Goal: Task Accomplishment & Management: Complete application form

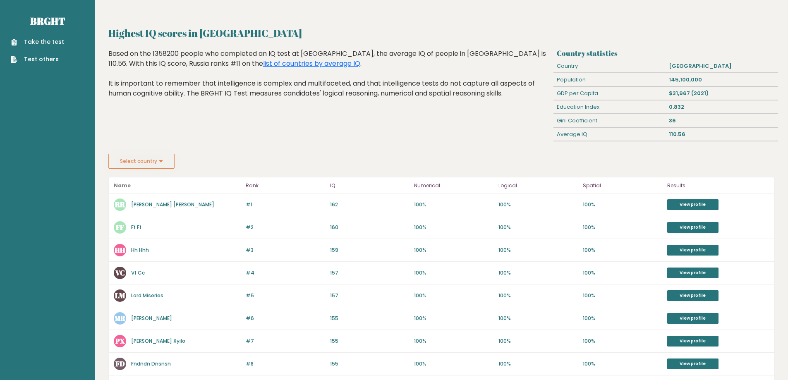
click at [26, 44] on link "Take the test" at bounding box center [37, 42] width 53 height 9
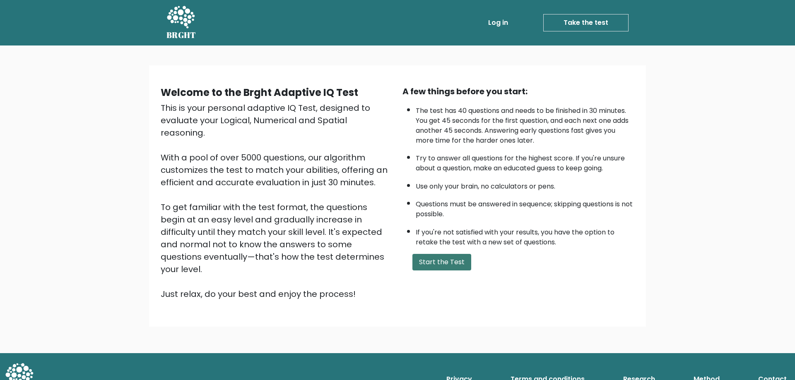
click at [440, 264] on button "Start the Test" at bounding box center [441, 262] width 59 height 17
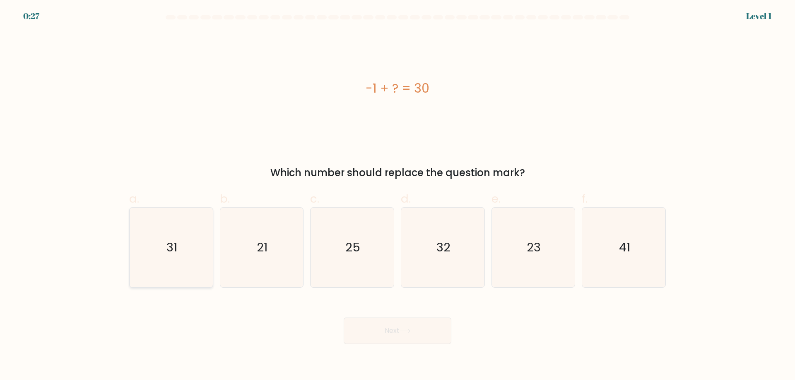
click at [167, 234] on icon "31" at bounding box center [171, 248] width 80 height 80
click at [397, 196] on input "a. 31" at bounding box center [397, 192] width 0 height 5
radio input "true"
click at [421, 334] on button "Next" at bounding box center [397, 331] width 108 height 26
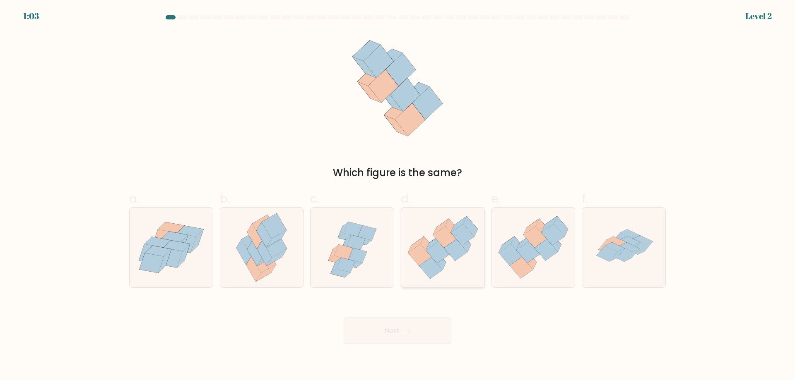
click at [459, 260] on icon at bounding box center [442, 248] width 83 height 72
click at [398, 196] on input "d." at bounding box center [397, 192] width 0 height 5
radio input "true"
click at [433, 325] on button "Next" at bounding box center [397, 331] width 108 height 26
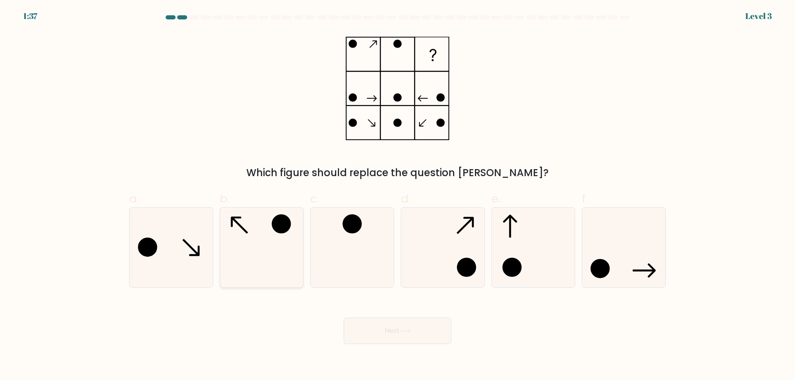
click at [271, 253] on icon at bounding box center [261, 248] width 80 height 80
click at [397, 196] on input "b." at bounding box center [397, 192] width 0 height 5
radio input "true"
click at [415, 335] on button "Next" at bounding box center [397, 331] width 108 height 26
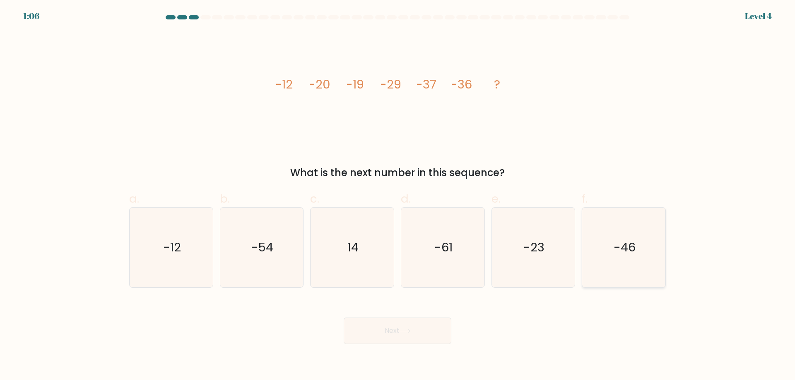
click at [607, 258] on icon "-46" at bounding box center [623, 248] width 80 height 80
click at [398, 196] on input "f. -46" at bounding box center [397, 192] width 0 height 5
radio input "true"
click at [431, 329] on button "Next" at bounding box center [397, 331] width 108 height 26
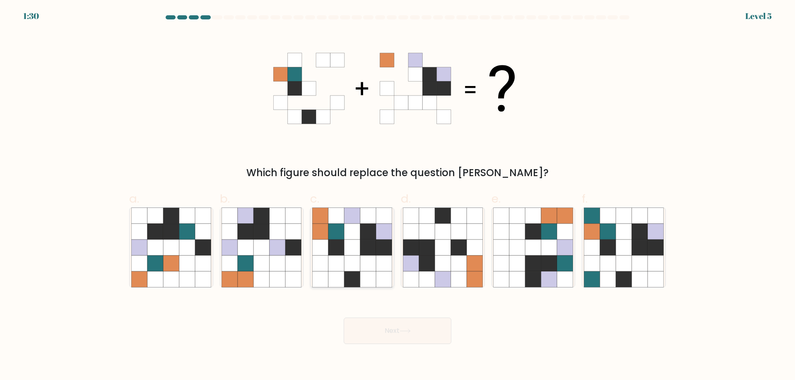
click at [350, 263] on icon at bounding box center [352, 264] width 16 height 16
click at [397, 196] on input "c." at bounding box center [397, 192] width 0 height 5
radio input "true"
click at [206, 249] on icon at bounding box center [203, 248] width 16 height 16
click at [397, 196] on input "a." at bounding box center [397, 192] width 0 height 5
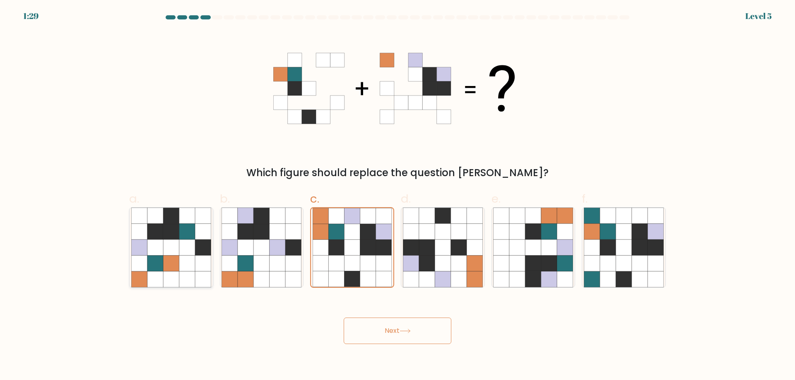
radio input "true"
click at [332, 231] on icon at bounding box center [336, 232] width 16 height 16
click at [397, 196] on input "c." at bounding box center [397, 192] width 0 height 5
radio input "true"
click at [423, 326] on button "Next" at bounding box center [397, 331] width 108 height 26
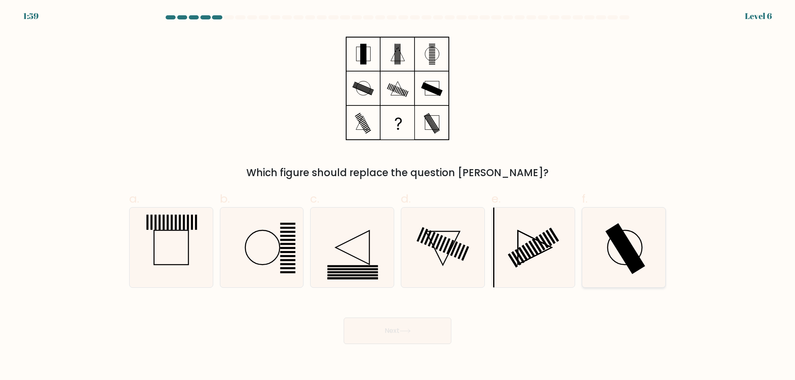
click at [607, 239] on icon at bounding box center [623, 248] width 80 height 80
click at [398, 196] on input "f." at bounding box center [397, 192] width 0 height 5
radio input "true"
click at [438, 333] on button "Next" at bounding box center [397, 331] width 108 height 26
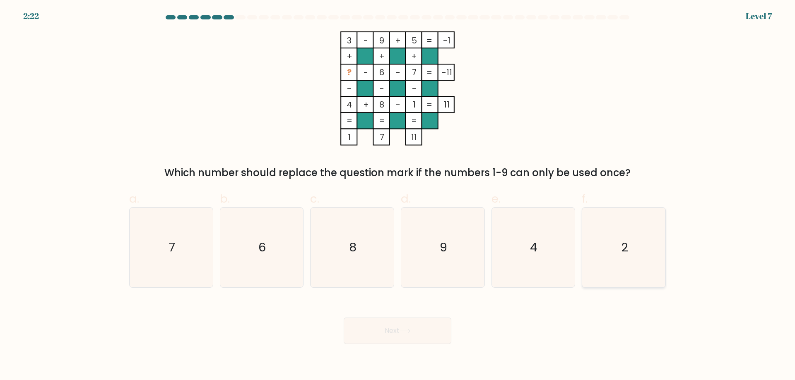
click at [617, 252] on icon "2" at bounding box center [623, 248] width 80 height 80
click at [398, 196] on input "f. 2" at bounding box center [397, 192] width 0 height 5
radio input "true"
click at [379, 337] on button "Next" at bounding box center [397, 331] width 108 height 26
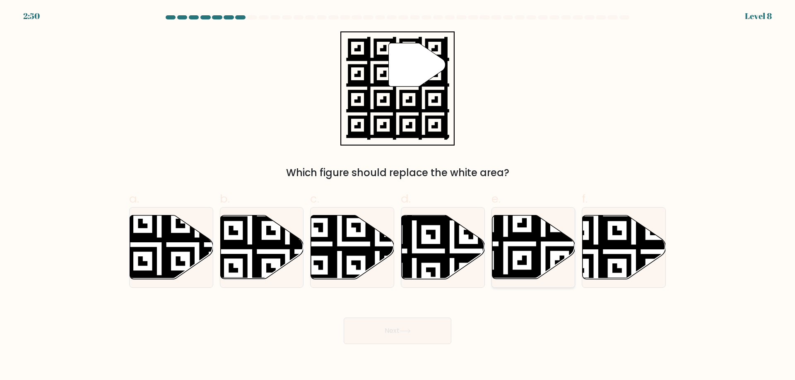
click at [543, 242] on icon at bounding box center [505, 281] width 151 height 151
click at [398, 196] on input "e." at bounding box center [397, 192] width 0 height 5
radio input "true"
click at [411, 336] on button "Next" at bounding box center [397, 331] width 108 height 26
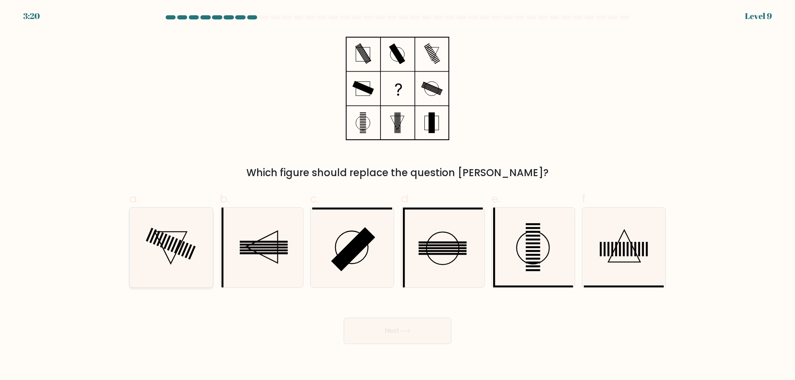
click at [144, 229] on icon at bounding box center [171, 248] width 80 height 80
click at [397, 196] on input "a." at bounding box center [397, 192] width 0 height 5
radio input "true"
click at [433, 324] on button "Next" at bounding box center [397, 331] width 108 height 26
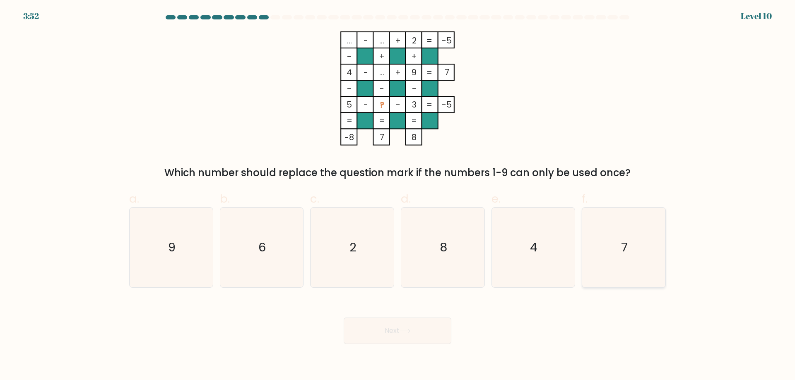
click at [634, 245] on icon "7" at bounding box center [623, 248] width 80 height 80
click at [398, 196] on input "f. 7" at bounding box center [397, 192] width 0 height 5
radio input "true"
click at [634, 245] on icon "7" at bounding box center [623, 247] width 79 height 79
click at [398, 196] on input "f. 7" at bounding box center [397, 192] width 0 height 5
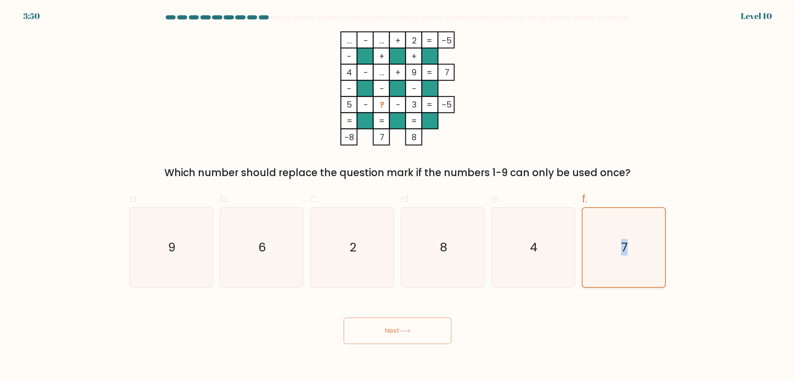
click at [634, 246] on icon "7" at bounding box center [623, 247] width 79 height 79
click at [398, 196] on input "f. 7" at bounding box center [397, 192] width 0 height 5
click at [545, 295] on form at bounding box center [397, 179] width 795 height 329
click at [425, 331] on button "Next" at bounding box center [397, 331] width 108 height 26
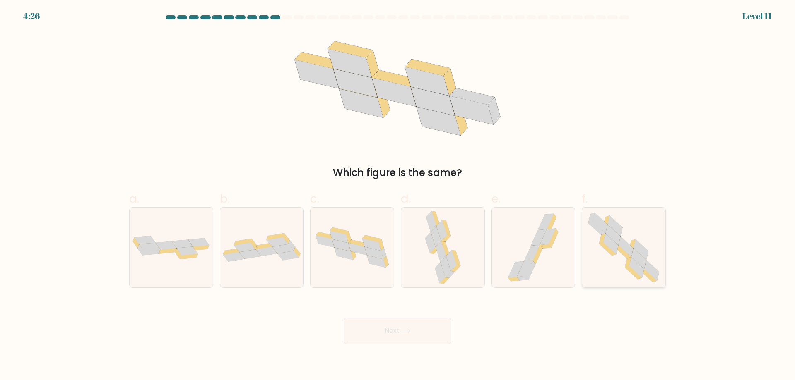
click at [614, 263] on icon at bounding box center [624, 248] width 82 height 80
click at [398, 196] on input "f." at bounding box center [397, 192] width 0 height 5
radio input "true"
click at [410, 332] on icon at bounding box center [404, 331] width 11 height 5
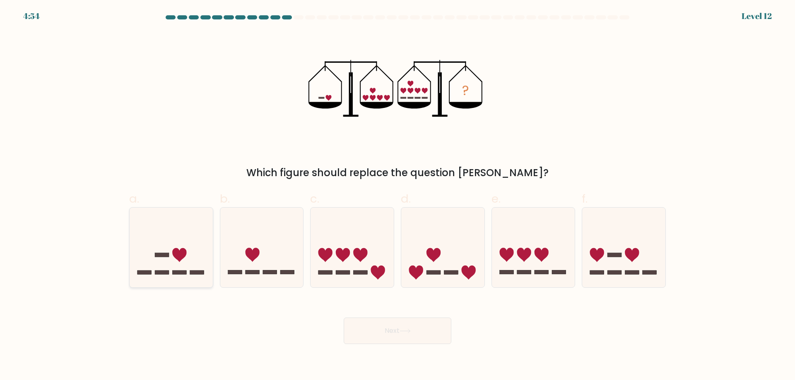
drag, startPoint x: 172, startPoint y: 265, endPoint x: 177, endPoint y: 263, distance: 5.4
click at [173, 264] on icon at bounding box center [171, 247] width 83 height 69
click at [397, 196] on input "a." at bounding box center [397, 192] width 0 height 5
radio input "true"
click at [406, 323] on button "Next" at bounding box center [397, 331] width 108 height 26
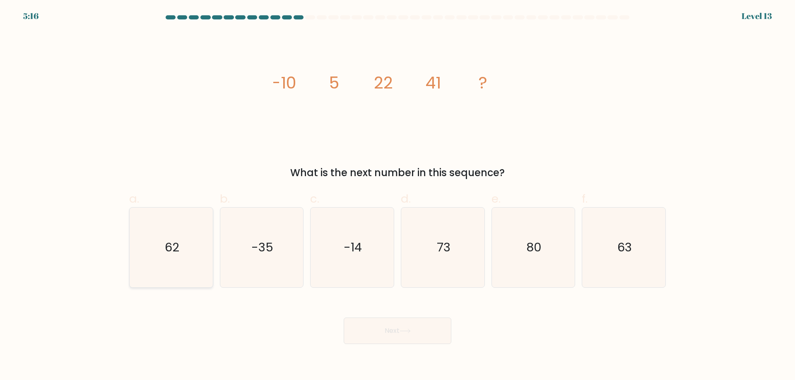
click at [184, 260] on icon "62" at bounding box center [171, 248] width 80 height 80
click at [397, 196] on input "a. 62" at bounding box center [397, 192] width 0 height 5
radio input "true"
click at [404, 330] on icon at bounding box center [404, 331] width 11 height 5
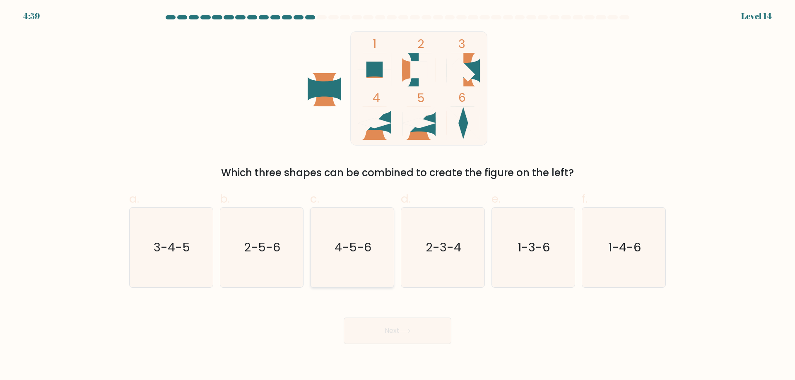
drag, startPoint x: 351, startPoint y: 229, endPoint x: 348, endPoint y: 232, distance: 4.4
click at [348, 231] on icon "4-5-6" at bounding box center [352, 248] width 80 height 80
click at [397, 196] on input "c. 4-5-6" at bounding box center [397, 192] width 0 height 5
radio input "true"
click at [419, 335] on button "Next" at bounding box center [397, 331] width 108 height 26
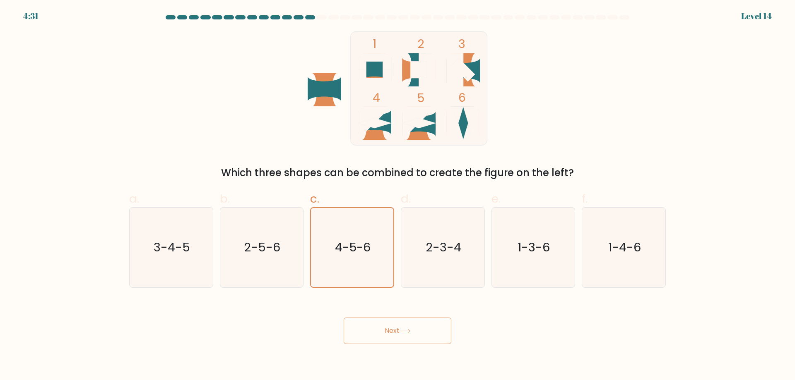
click at [418, 336] on button "Next" at bounding box center [397, 331] width 108 height 26
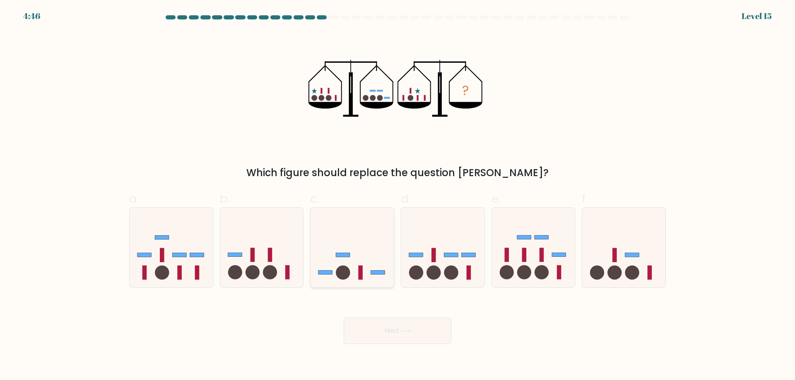
click at [340, 264] on icon at bounding box center [351, 247] width 83 height 69
click at [397, 196] on input "c." at bounding box center [397, 192] width 0 height 5
radio input "true"
drag, startPoint x: 422, startPoint y: 332, endPoint x: 418, endPoint y: 341, distance: 9.4
click at [421, 333] on button "Next" at bounding box center [397, 331] width 108 height 26
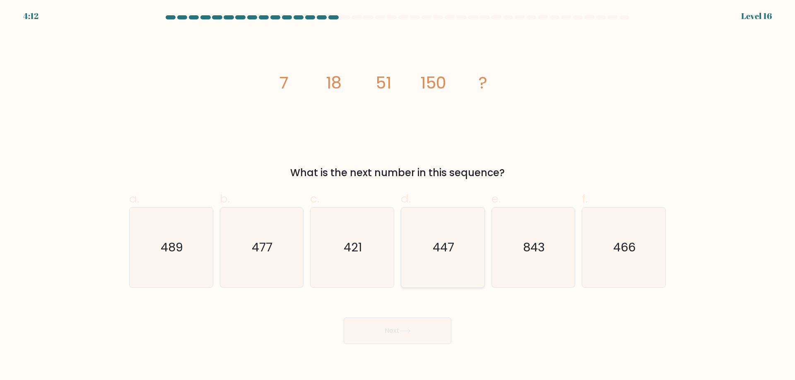
click at [427, 245] on icon "447" at bounding box center [443, 248] width 80 height 80
click at [398, 196] on input "d. 447" at bounding box center [397, 192] width 0 height 5
radio input "true"
click at [375, 336] on button "Next" at bounding box center [397, 331] width 108 height 26
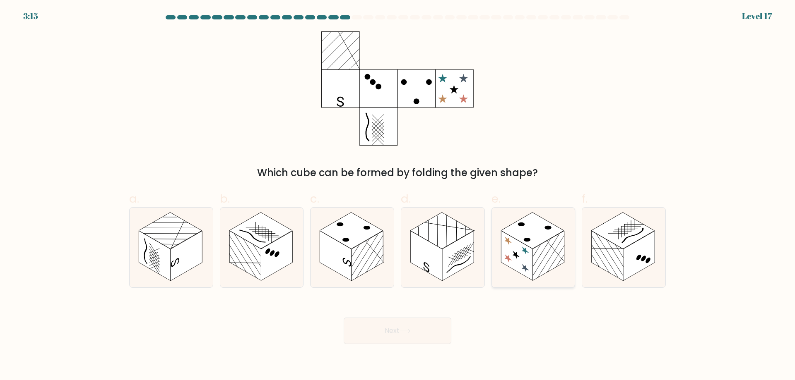
drag, startPoint x: 504, startPoint y: 288, endPoint x: 506, endPoint y: 276, distance: 13.0
click at [506, 277] on form at bounding box center [397, 179] width 795 height 329
click at [506, 274] on icon at bounding box center [533, 248] width 83 height 80
click at [398, 196] on input "e." at bounding box center [397, 192] width 0 height 5
radio input "true"
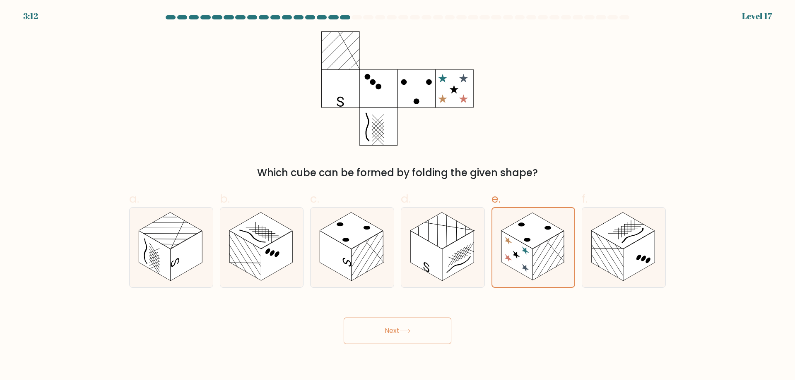
drag, startPoint x: 294, startPoint y: 336, endPoint x: 300, endPoint y: 337, distance: 6.4
click at [296, 339] on div "Next" at bounding box center [397, 321] width 546 height 46
click at [670, 86] on div "Which cube can be formed by folding the given shape?" at bounding box center [397, 105] width 546 height 149
click at [531, 86] on div "Which cube can be formed by folding the given shape?" at bounding box center [397, 105] width 546 height 149
drag, startPoint x: 333, startPoint y: 60, endPoint x: 307, endPoint y: 154, distance: 97.0
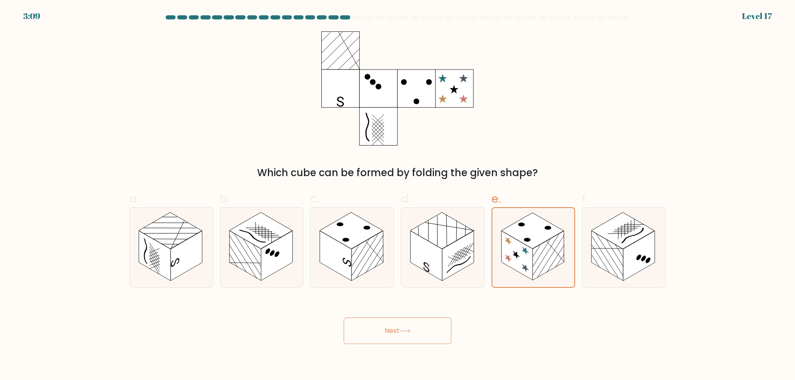
click at [321, 114] on form at bounding box center [397, 179] width 795 height 329
drag, startPoint x: 718, startPoint y: 316, endPoint x: 694, endPoint y: 322, distance: 25.1
click at [720, 314] on form at bounding box center [397, 179] width 795 height 329
drag, startPoint x: 596, startPoint y: 235, endPoint x: 581, endPoint y: 235, distance: 14.5
click at [596, 235] on g at bounding box center [607, 255] width 32 height 51
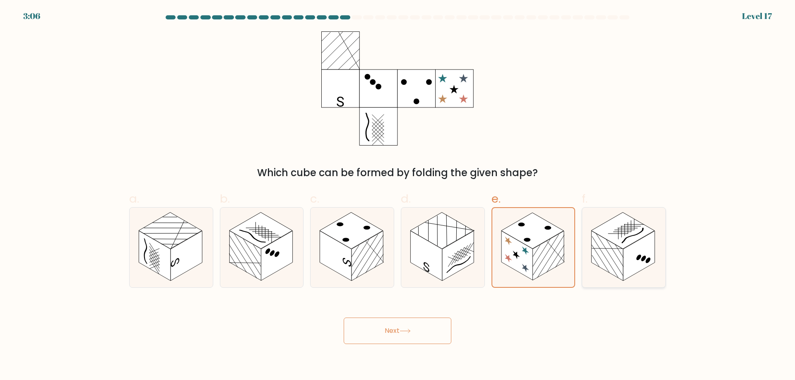
click at [398, 196] on input "f." at bounding box center [397, 192] width 0 height 5
radio input "true"
click at [525, 235] on rect at bounding box center [532, 231] width 63 height 36
click at [398, 196] on input "e." at bounding box center [397, 192] width 0 height 5
radio input "true"
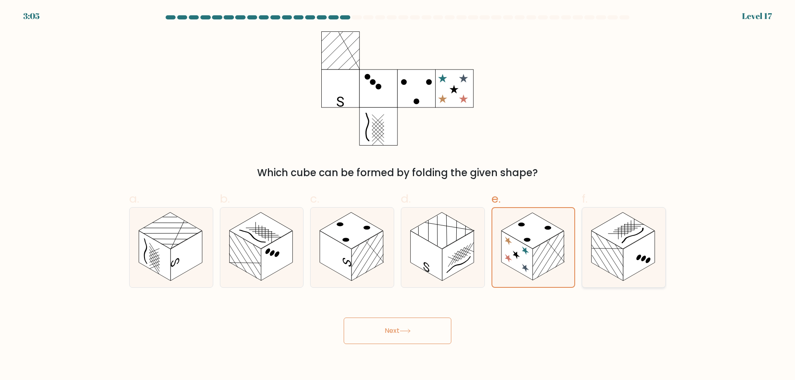
click at [622, 248] on rect at bounding box center [622, 231] width 63 height 36
click at [398, 196] on input "f." at bounding box center [397, 192] width 0 height 5
radio input "true"
drag, startPoint x: 542, startPoint y: 231, endPoint x: 595, endPoint y: 229, distance: 53.0
click at [543, 231] on rect at bounding box center [532, 231] width 63 height 36
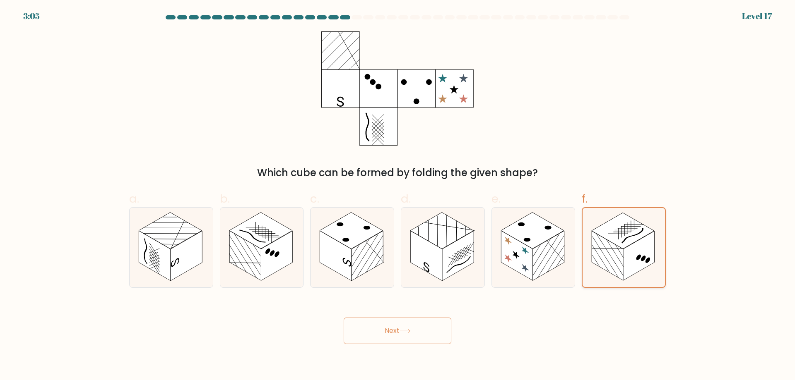
click at [398, 196] on input "e." at bounding box center [397, 192] width 0 height 5
radio input "true"
click at [630, 237] on g at bounding box center [622, 230] width 63 height 36
click at [398, 196] on input "f." at bounding box center [397, 192] width 0 height 5
radio input "true"
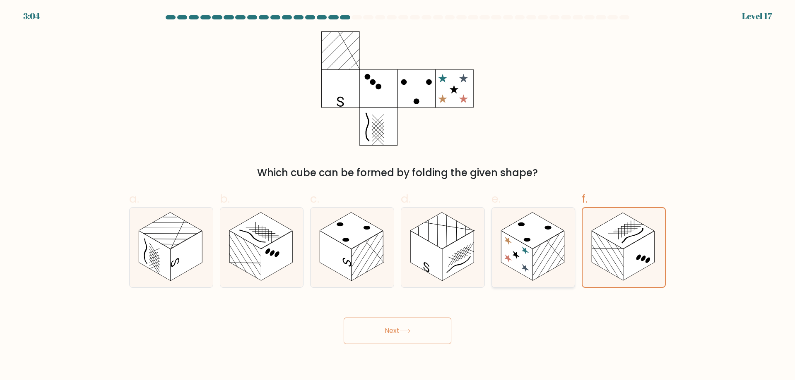
click at [567, 247] on icon at bounding box center [533, 248] width 83 height 80
click at [398, 196] on input "e." at bounding box center [397, 192] width 0 height 5
radio input "true"
click at [602, 244] on rect at bounding box center [606, 256] width 31 height 50
click at [398, 196] on input "f." at bounding box center [397, 192] width 0 height 5
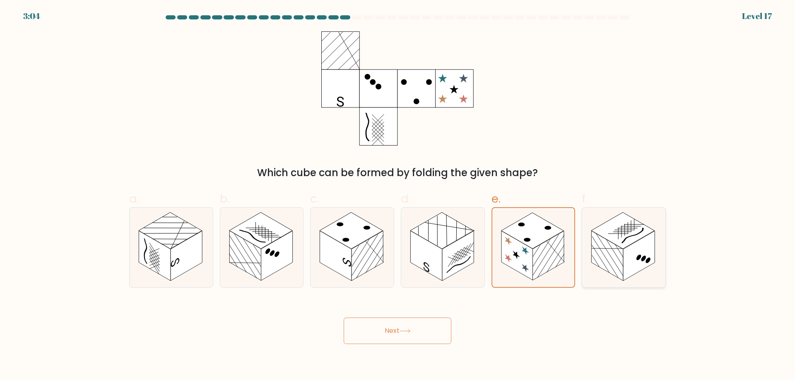
radio input "true"
drag, startPoint x: 510, startPoint y: 244, endPoint x: 543, endPoint y: 247, distance: 32.8
click at [510, 245] on rect at bounding box center [516, 256] width 31 height 50
click at [398, 196] on input "e." at bounding box center [397, 192] width 0 height 5
radio input "true"
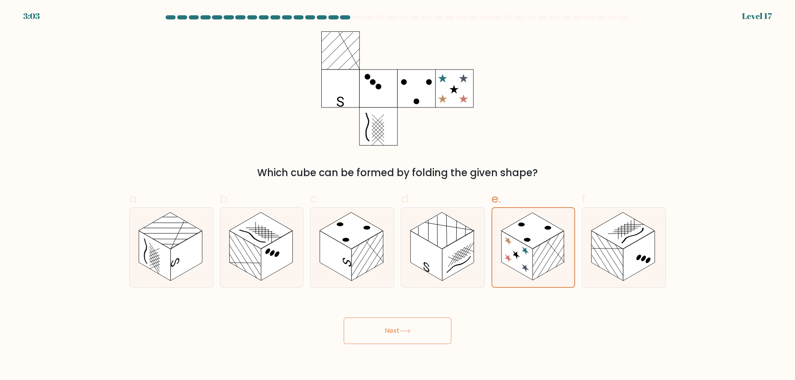
click at [672, 263] on form at bounding box center [397, 179] width 795 height 329
click at [619, 253] on rect at bounding box center [606, 256] width 31 height 50
click at [398, 196] on input "f." at bounding box center [397, 192] width 0 height 5
radio input "true"
click at [514, 227] on rect at bounding box center [532, 231] width 63 height 36
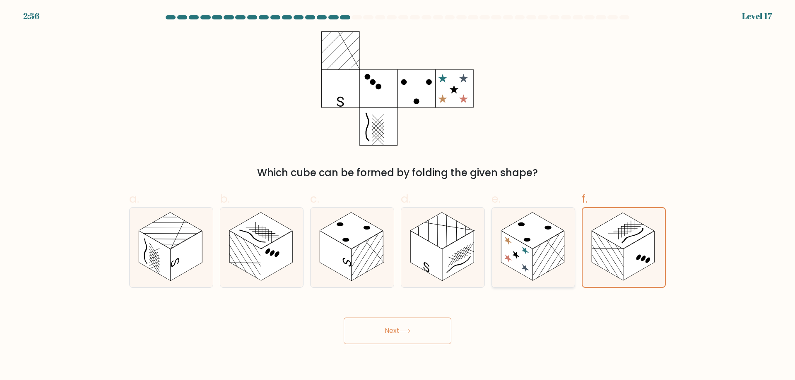
click at [398, 196] on input "e." at bounding box center [397, 192] width 0 height 5
radio input "true"
click at [418, 334] on button "Next" at bounding box center [397, 331] width 108 height 26
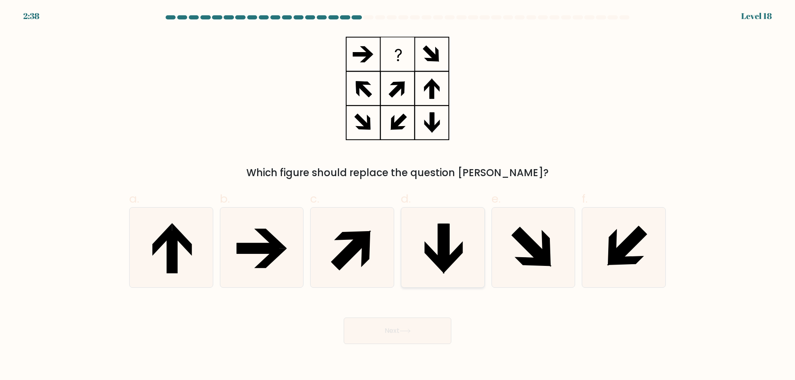
drag, startPoint x: 450, startPoint y: 262, endPoint x: 447, endPoint y: 268, distance: 6.7
click at [447, 266] on icon at bounding box center [443, 248] width 80 height 80
click at [398, 196] on input "d." at bounding box center [397, 192] width 0 height 5
radio input "true"
click at [387, 330] on button "Next" at bounding box center [397, 331] width 108 height 26
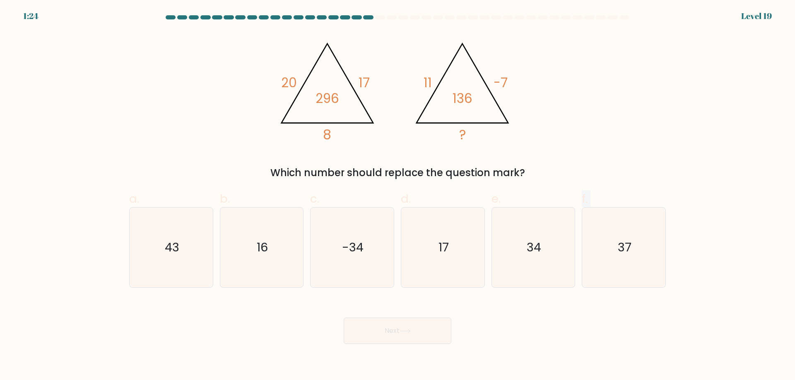
click at [580, 257] on div "a. 43 b. 16 c." at bounding box center [397, 236] width 543 height 104
click at [567, 256] on icon "34" at bounding box center [533, 248] width 80 height 80
click at [398, 196] on input "e. 34" at bounding box center [397, 192] width 0 height 5
radio input "true"
click at [439, 334] on button "Next" at bounding box center [397, 331] width 108 height 26
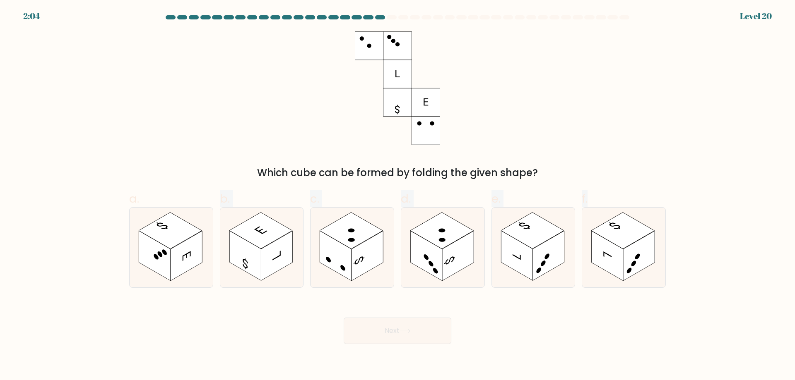
drag, startPoint x: 206, startPoint y: 189, endPoint x: 742, endPoint y: 194, distance: 536.8
click at [742, 194] on form at bounding box center [397, 179] width 795 height 329
click at [679, 179] on form at bounding box center [397, 179] width 795 height 329
click at [339, 244] on rect at bounding box center [335, 256] width 31 height 50
click at [397, 196] on input "c." at bounding box center [397, 192] width 0 height 5
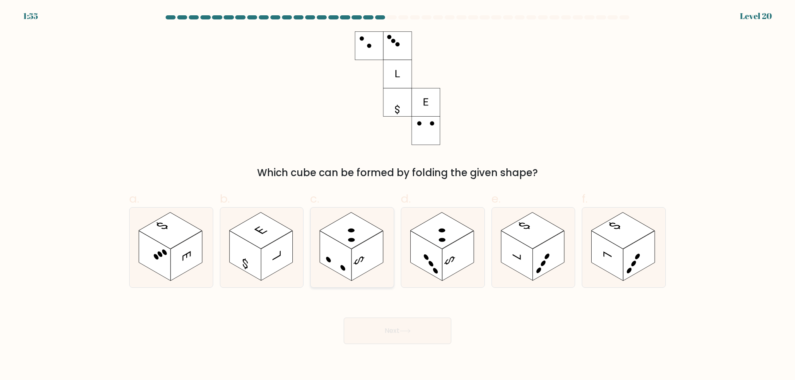
radio input "true"
click at [355, 321] on button "Next" at bounding box center [397, 331] width 108 height 26
